Goal: Transaction & Acquisition: Book appointment/travel/reservation

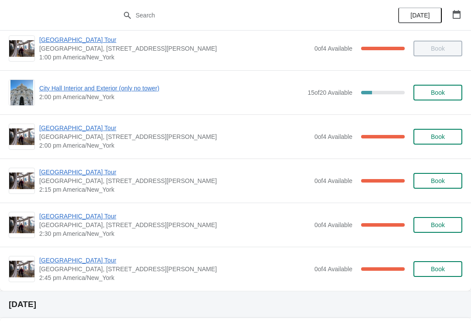
scroll to position [672, 0]
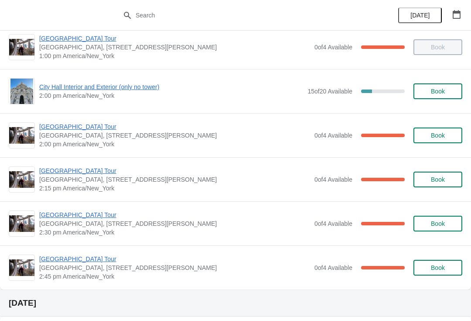
click at [61, 169] on span "[GEOGRAPHIC_DATA] Tour" at bounding box center [174, 170] width 271 height 9
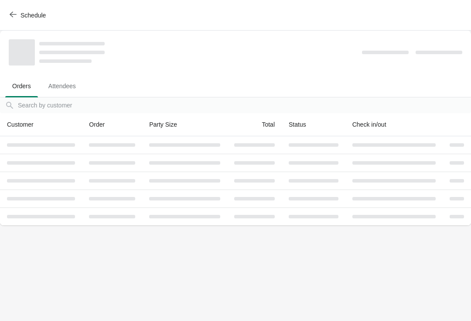
scroll to position [0, 0]
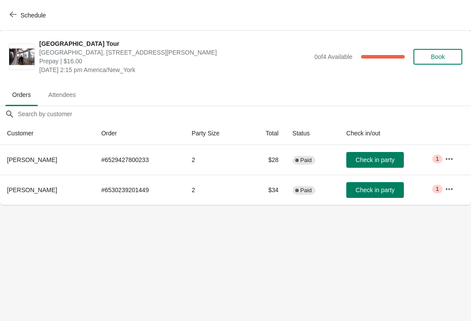
click at [382, 157] on span "Check in party" at bounding box center [374, 159] width 39 height 7
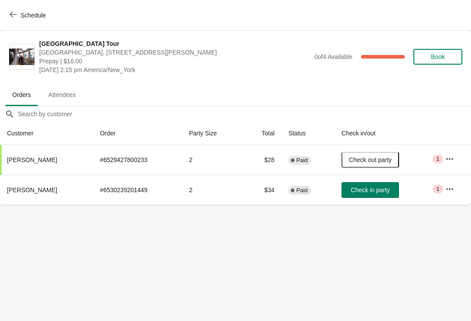
click at [444, 46] on div "City Hall Tower Tour City Hall Visitor Center, 1400 John F Kennedy Boulevard Su…" at bounding box center [250, 56] width 423 height 35
click at [442, 60] on span "Book" at bounding box center [438, 56] width 14 height 7
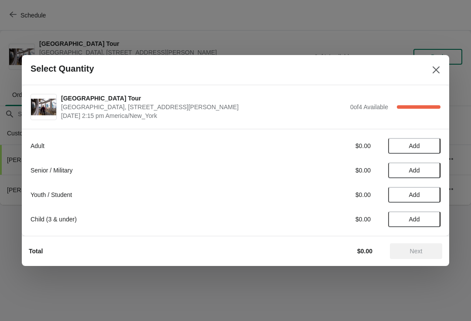
click at [417, 167] on span "Add" at bounding box center [414, 170] width 11 height 7
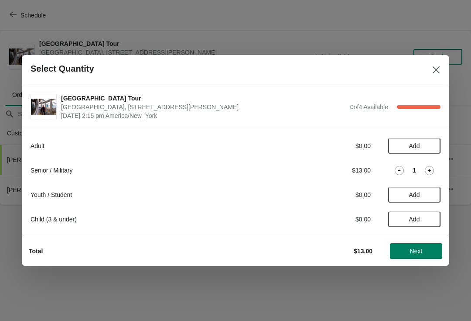
click at [414, 146] on span "Add" at bounding box center [414, 145] width 11 height 7
click at [431, 142] on icon at bounding box center [429, 145] width 9 height 9
click at [414, 251] on span "Next" at bounding box center [416, 250] width 13 height 7
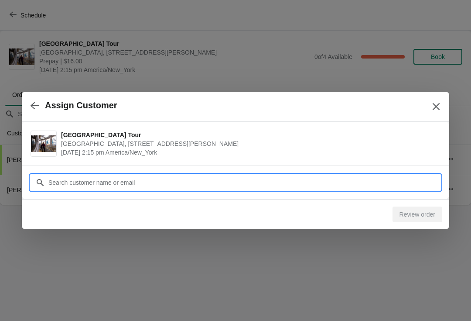
click at [202, 175] on input "Customer" at bounding box center [244, 182] width 392 height 16
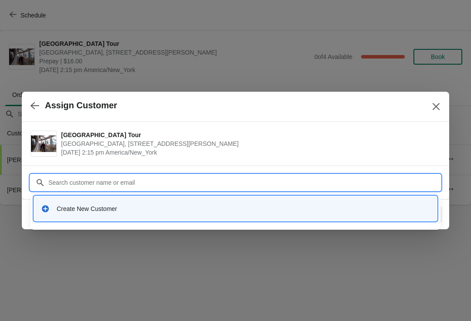
click at [98, 209] on div "Create New Customer" at bounding box center [243, 208] width 373 height 9
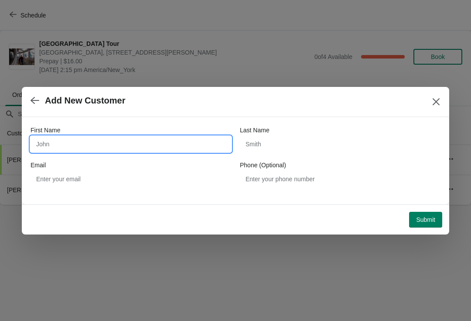
click at [133, 140] on input "First Name" at bounding box center [131, 144] width 201 height 16
type input "William"
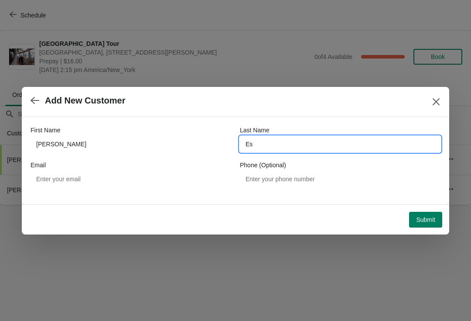
type input "E"
type input "West"
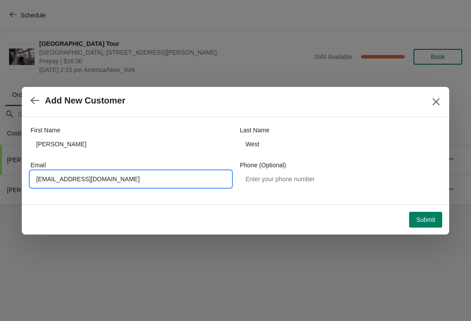
type input "williamwest@comporium.net"
click at [427, 220] on span "Submit" at bounding box center [425, 219] width 19 height 7
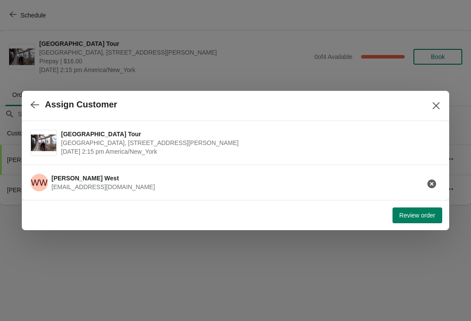
click at [414, 213] on span "Review order" at bounding box center [417, 215] width 36 height 7
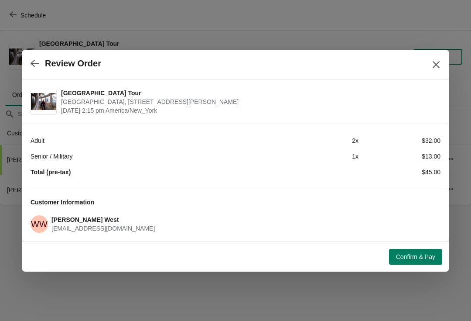
click at [424, 253] on span "Confirm & Pay" at bounding box center [415, 256] width 39 height 7
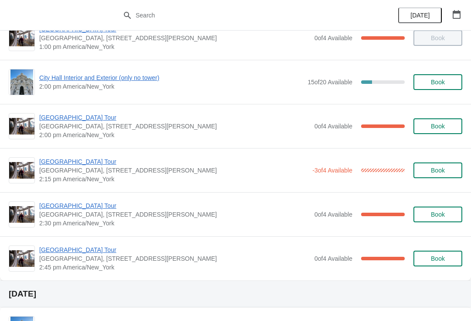
scroll to position [686, 0]
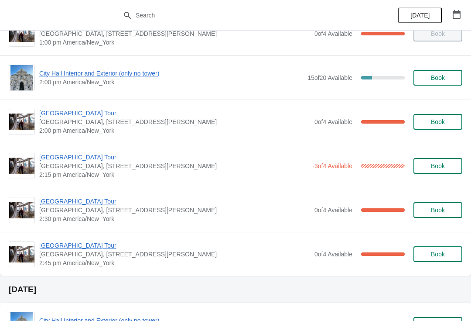
click at [48, 158] on span "[GEOGRAPHIC_DATA] Tour" at bounding box center [173, 157] width 269 height 9
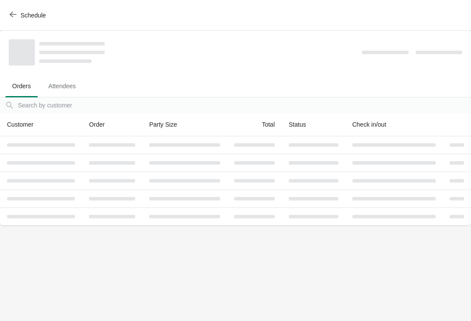
scroll to position [0, 0]
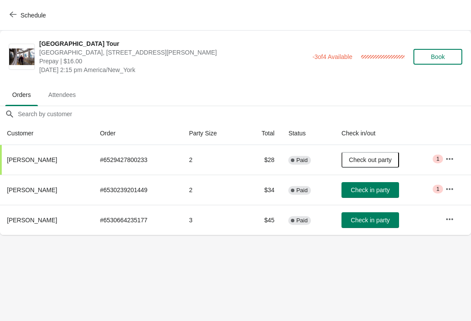
click at [355, 216] on span "Check in party" at bounding box center [370, 219] width 39 height 7
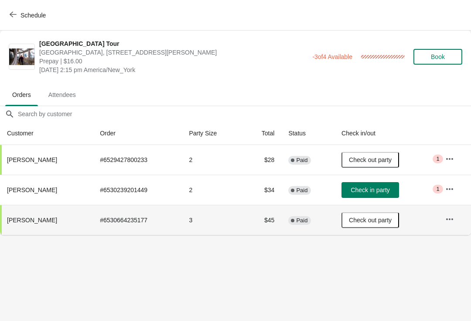
click at [365, 186] on span "Check in party" at bounding box center [370, 189] width 39 height 7
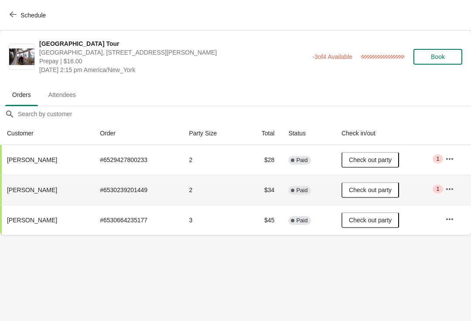
click at [12, 16] on icon "button" at bounding box center [13, 15] width 7 height 6
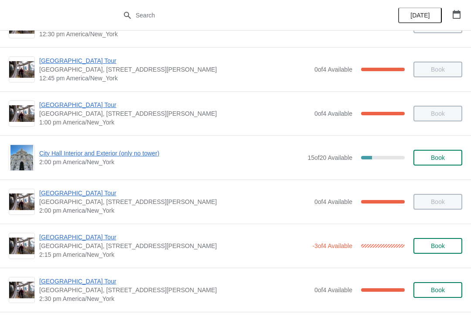
scroll to position [611, 0]
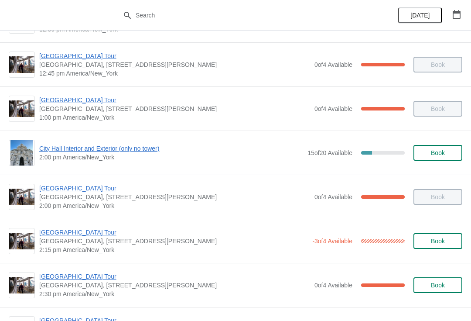
click at [82, 186] on span "[GEOGRAPHIC_DATA] Tour" at bounding box center [174, 188] width 271 height 9
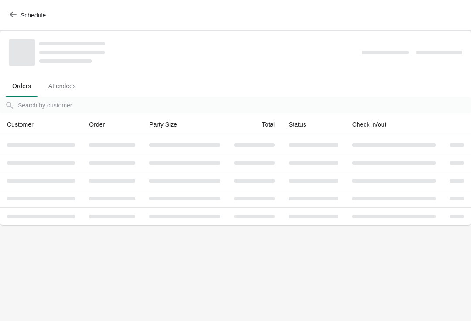
scroll to position [0, 0]
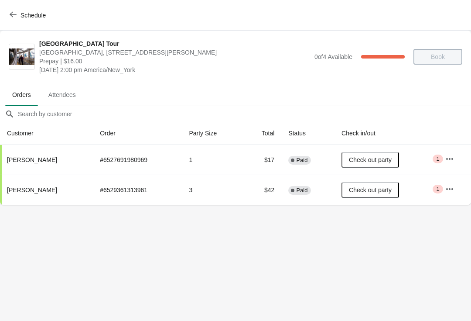
click at [17, 23] on button "Schedule" at bounding box center [28, 15] width 48 height 16
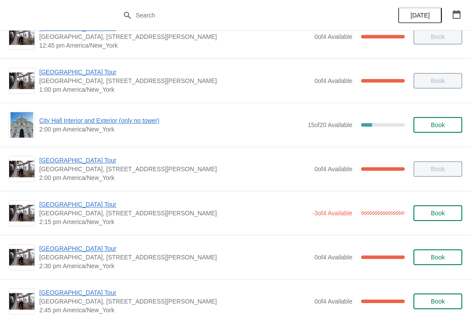
scroll to position [643, 0]
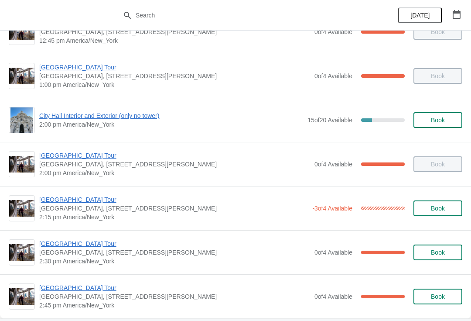
click at [91, 200] on span "[GEOGRAPHIC_DATA] Tour" at bounding box center [173, 199] width 269 height 9
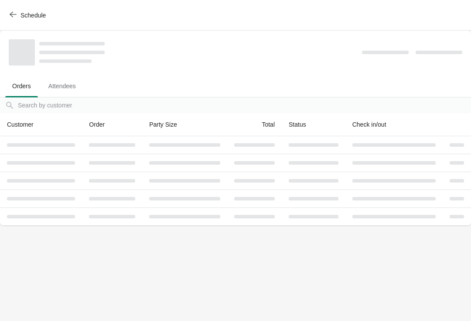
scroll to position [0, 0]
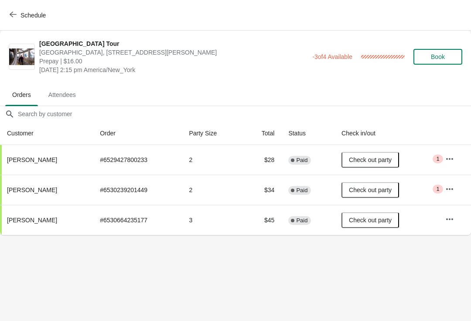
click at [22, 22] on button "Schedule" at bounding box center [28, 15] width 48 height 16
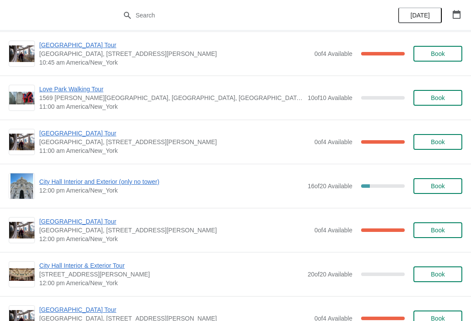
scroll to position [1168, 0]
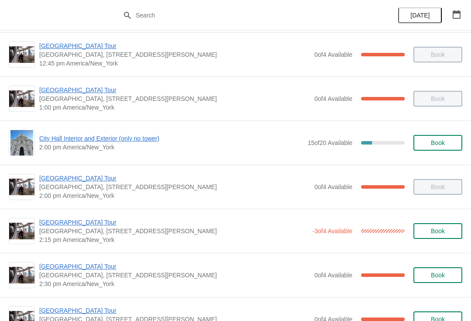
scroll to position [623, 0]
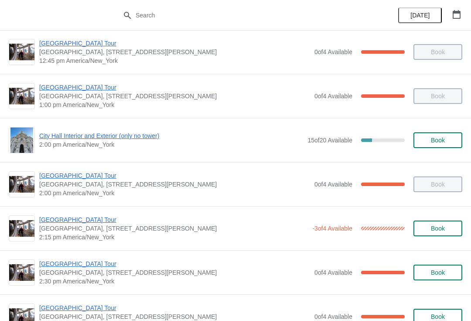
click at [78, 261] on span "[GEOGRAPHIC_DATA] Tour" at bounding box center [174, 263] width 271 height 9
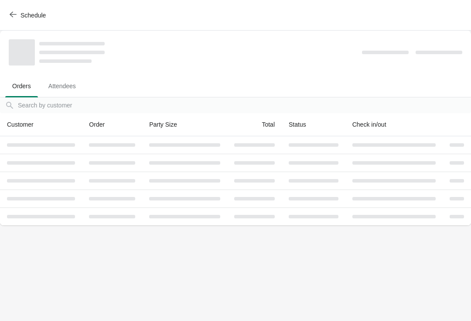
scroll to position [0, 0]
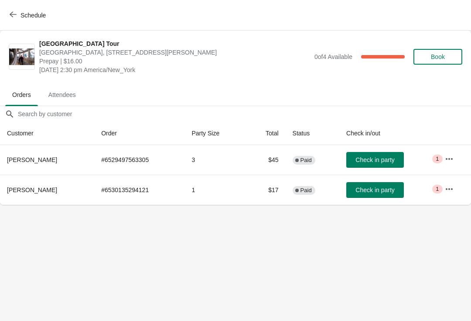
click at [380, 161] on span "Check in party" at bounding box center [374, 159] width 39 height 7
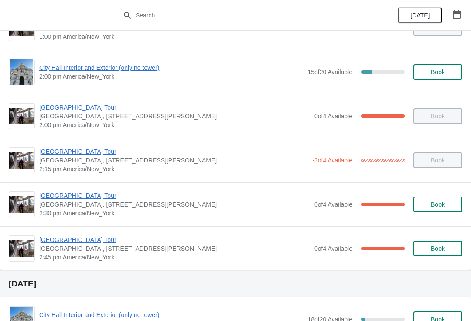
scroll to position [693, 0]
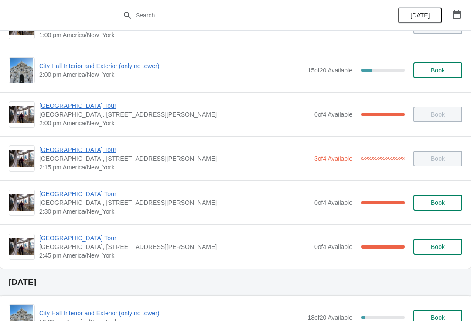
click at [65, 235] on span "[GEOGRAPHIC_DATA] Tour" at bounding box center [174, 237] width 271 height 9
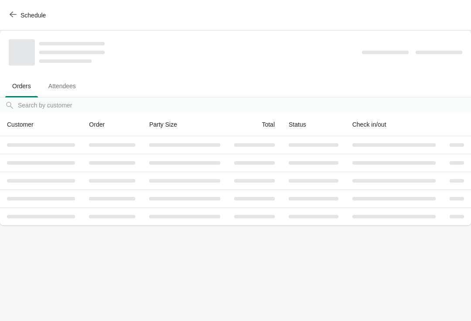
scroll to position [0, 0]
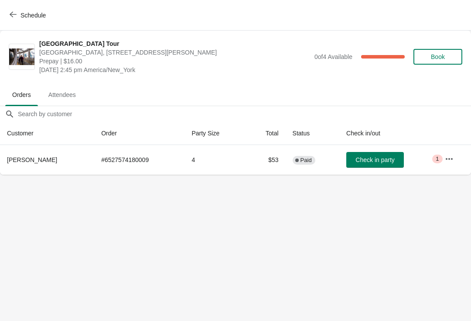
click at [15, 8] on button "Schedule" at bounding box center [28, 15] width 48 height 16
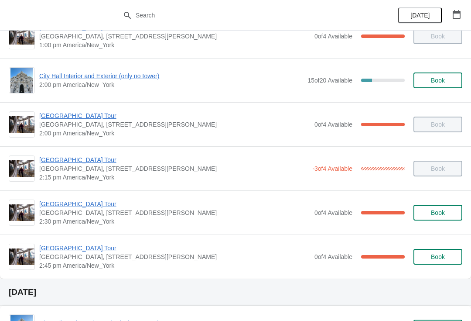
scroll to position [683, 0]
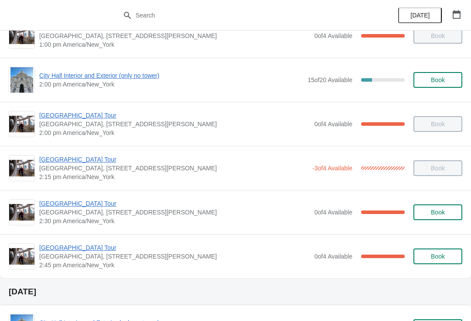
click at [67, 200] on span "[GEOGRAPHIC_DATA] Tour" at bounding box center [174, 203] width 271 height 9
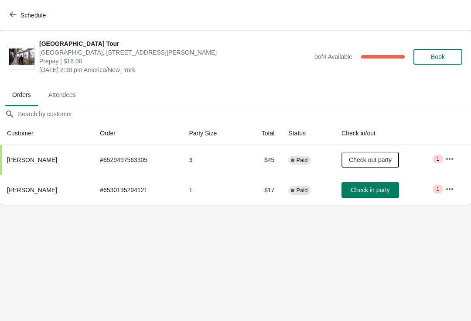
click at [369, 191] on span "Check in party" at bounding box center [370, 189] width 39 height 7
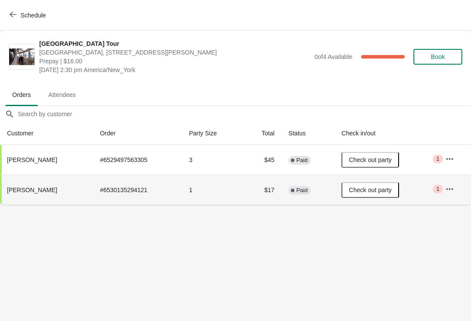
click at [5, 10] on button "Schedule" at bounding box center [28, 15] width 48 height 16
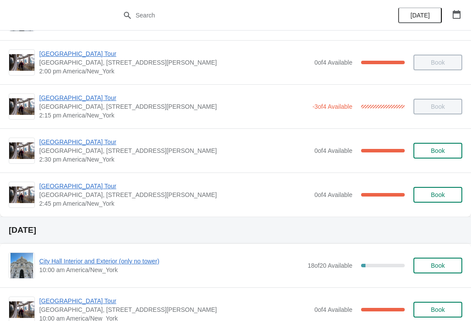
scroll to position [744, 0]
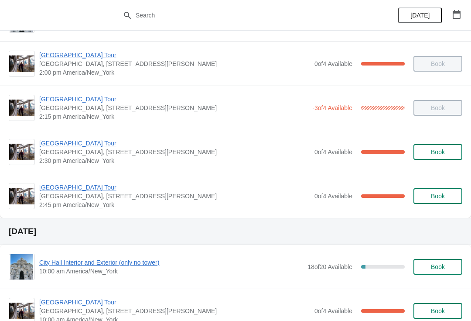
click at [68, 186] on span "[GEOGRAPHIC_DATA] Tour" at bounding box center [174, 187] width 271 height 9
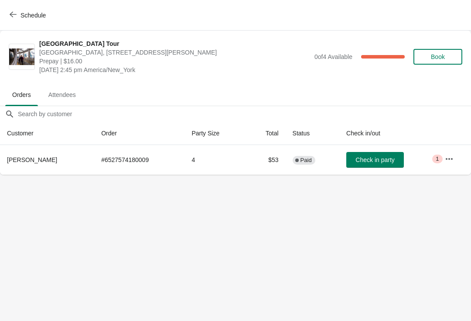
scroll to position [0, 0]
